Goal: Task Accomplishment & Management: Use online tool/utility

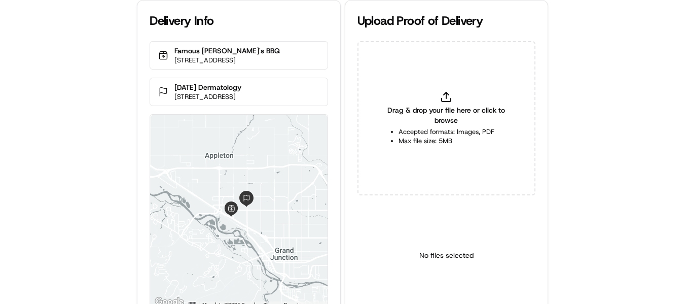
drag, startPoint x: 260, startPoint y: 89, endPoint x: 175, endPoint y: 81, distance: 85.0
click at [175, 81] on div "[DATE] Dermatology [STREET_ADDRESS]" at bounding box center [239, 92] width 178 height 28
copy p "[DATE] Dermatology"
click at [463, 107] on span "Drag & drop your file here or click to browse" at bounding box center [446, 115] width 127 height 20
type input "C:\fakepath\[DATE] Dermatology pop.jpeg"
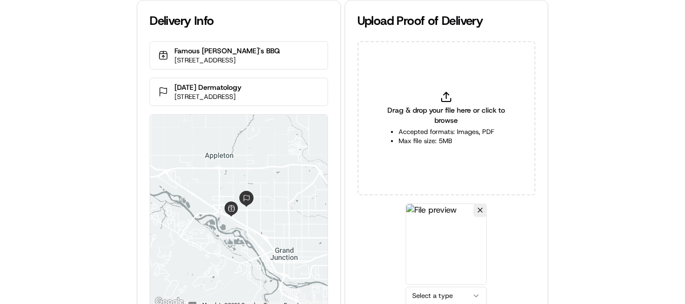
click at [445, 292] on html "Delivery Info Famous [PERSON_NAME]'s BBQ [STREET_ADDRESS] [DATE] Dermatology [S…" at bounding box center [342, 152] width 685 height 304
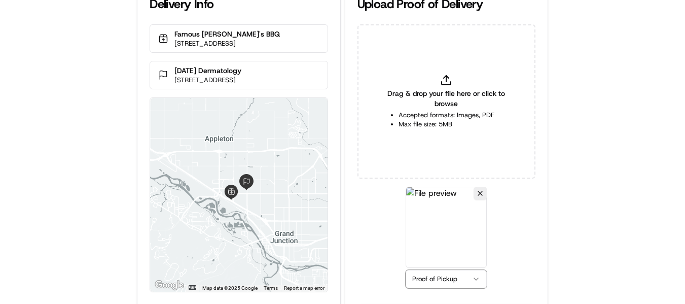
scroll to position [44, 0]
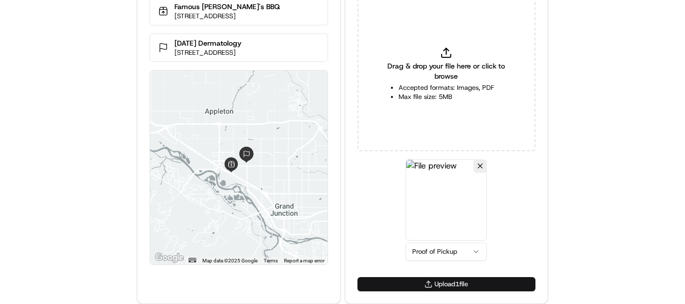
click at [431, 282] on button "Upload 1 file" at bounding box center [446, 284] width 178 height 14
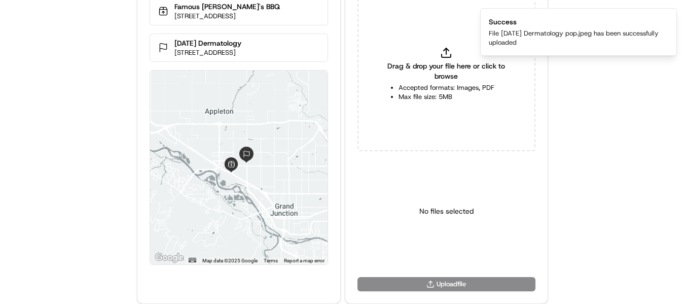
click at [446, 52] on icon at bounding box center [446, 53] width 12 height 12
type input "C:\fakepath\[DATE] Dermatology pod.jpeg"
click at [450, 253] on html "Delivery Info Famous [PERSON_NAME]'s BBQ [STREET_ADDRESS] [DATE] Dermatology [S…" at bounding box center [342, 108] width 685 height 304
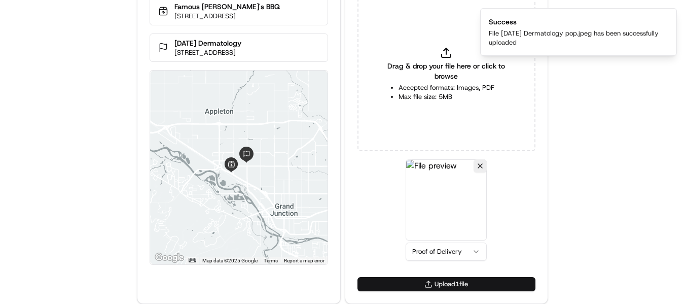
click at [438, 286] on button "Upload 1 file" at bounding box center [446, 284] width 178 height 14
